Goal: Transaction & Acquisition: Purchase product/service

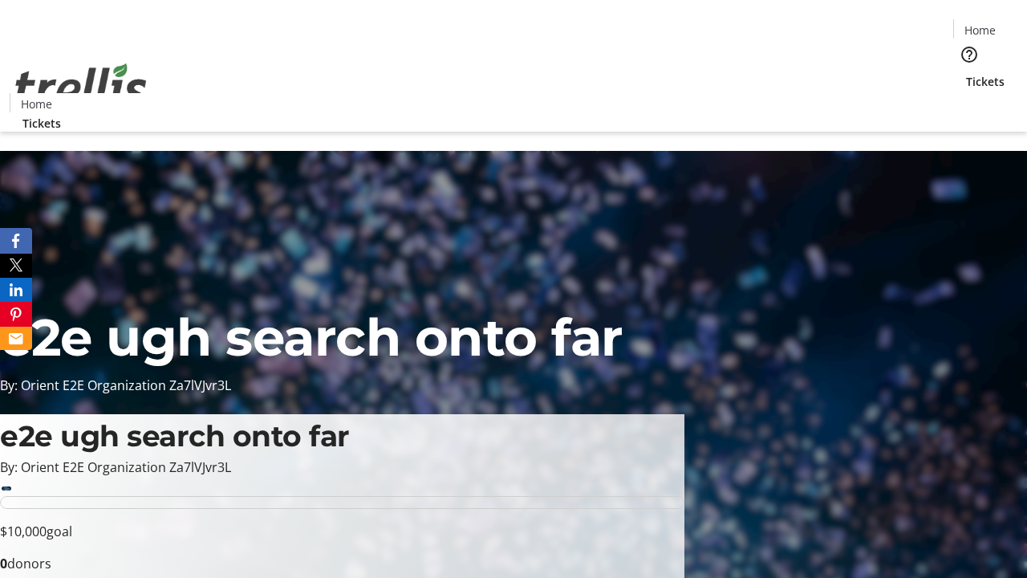
click at [966, 73] on span "Tickets" at bounding box center [985, 81] width 39 height 17
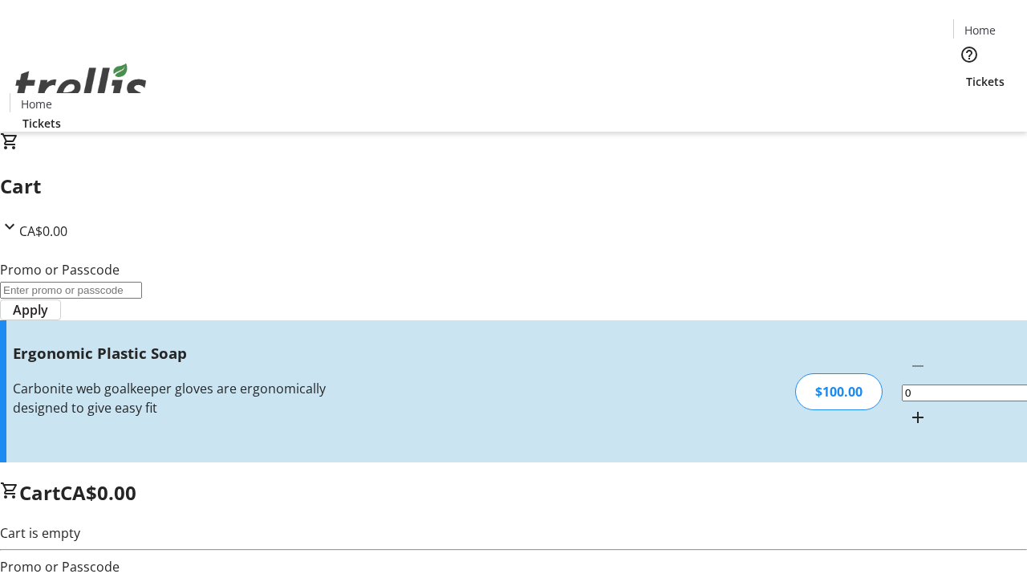
click at [908, 408] on mat-icon "Increment by one" at bounding box center [917, 417] width 19 height 19
type input "1"
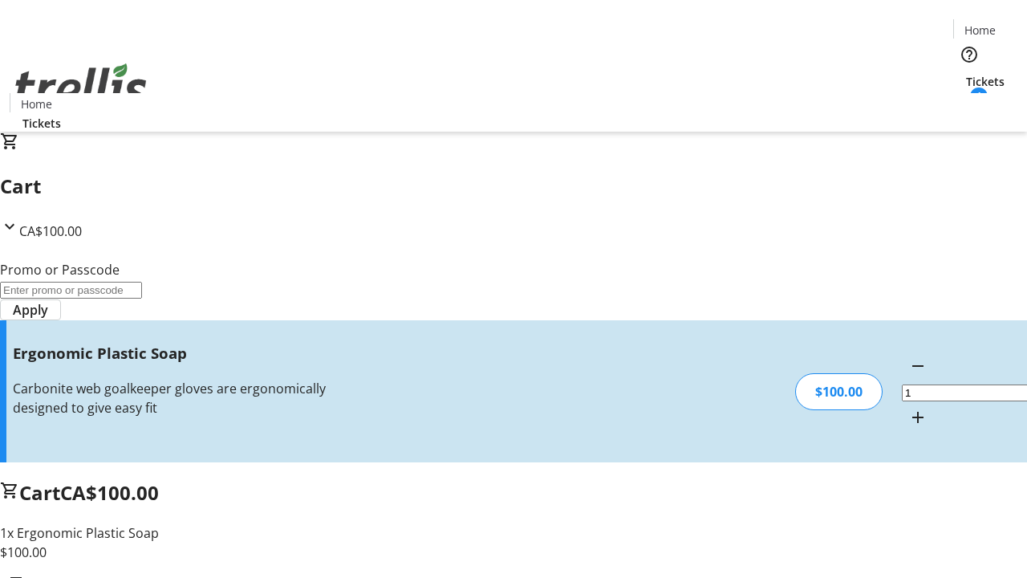
type input "FREE"
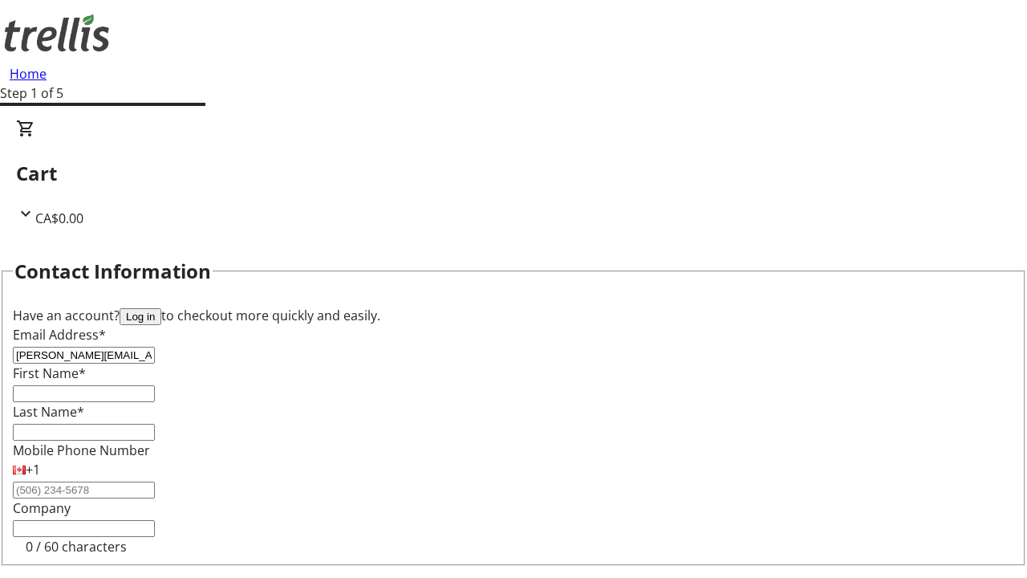
type input "[PERSON_NAME][EMAIL_ADDRESS][DOMAIN_NAME]"
type input "[PERSON_NAME]"
